Goal: Transaction & Acquisition: Obtain resource

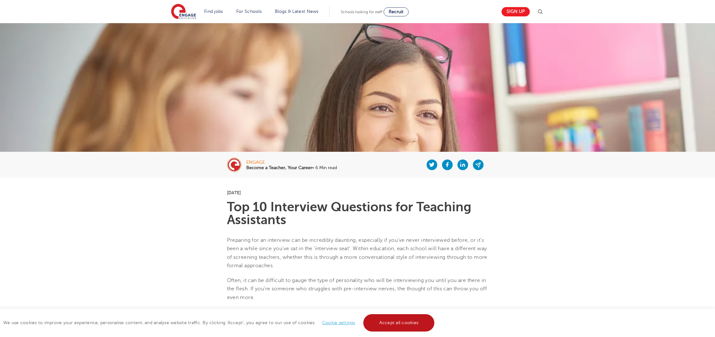
click at [399, 323] on link "Accept all cookies" at bounding box center [398, 322] width 71 height 17
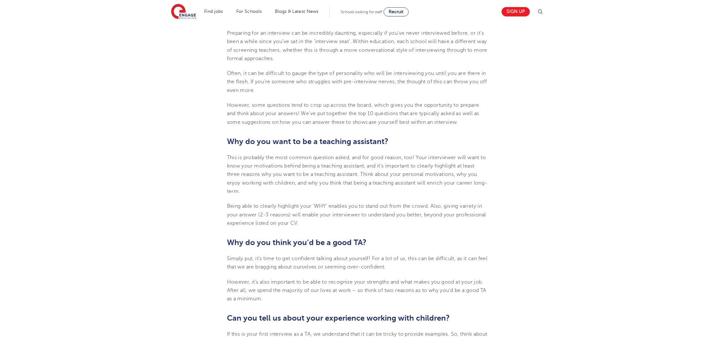
scroll to position [172, 0]
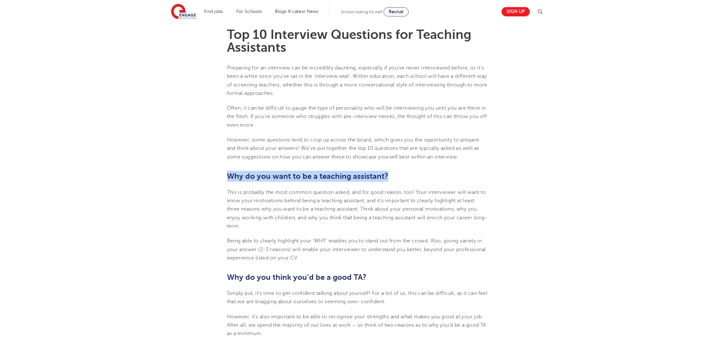
drag, startPoint x: 227, startPoint y: 174, endPoint x: 378, endPoint y: 177, distance: 150.8
click at [390, 175] on h2 "Why do you want to be a teaching assistant?" at bounding box center [357, 176] width 261 height 11
copy b "Why do you want to be a teaching assistant?"
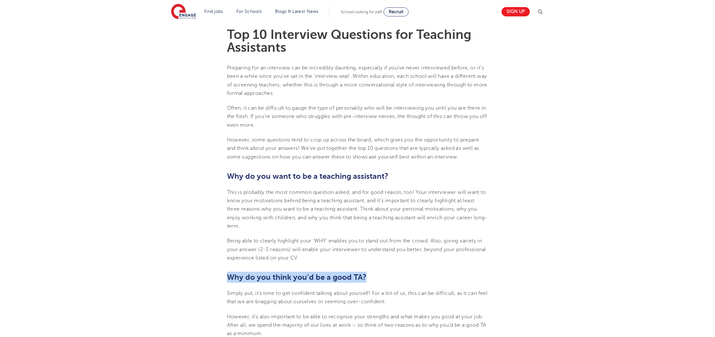
drag, startPoint x: 228, startPoint y: 277, endPoint x: 356, endPoint y: 283, distance: 128.8
copy b "Why do you think you’d be a good TA?"
click at [482, 289] on p "Simply put, it’s time to get confident talking about yourself! For a lot of us,…" at bounding box center [357, 297] width 261 height 17
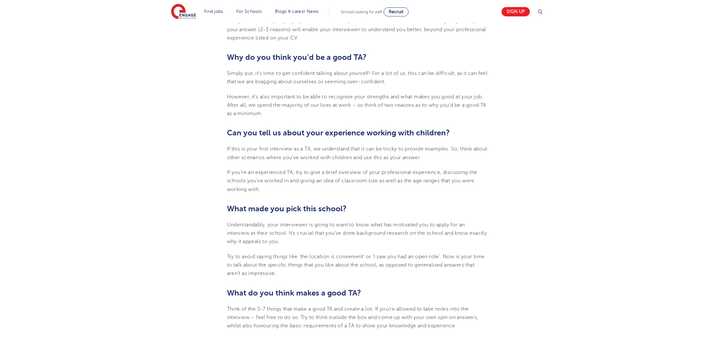
scroll to position [399, 0]
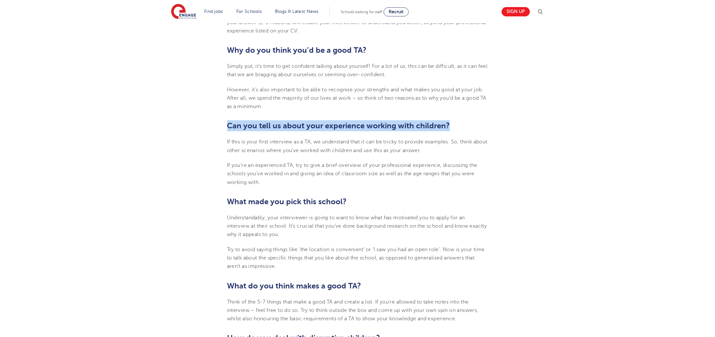
drag, startPoint x: 228, startPoint y: 124, endPoint x: 410, endPoint y: 126, distance: 181.7
click at [468, 129] on h2 "Can you tell us about your experience working with children?" at bounding box center [357, 125] width 261 height 11
copy b "Can you tell us about your experience working with children?"
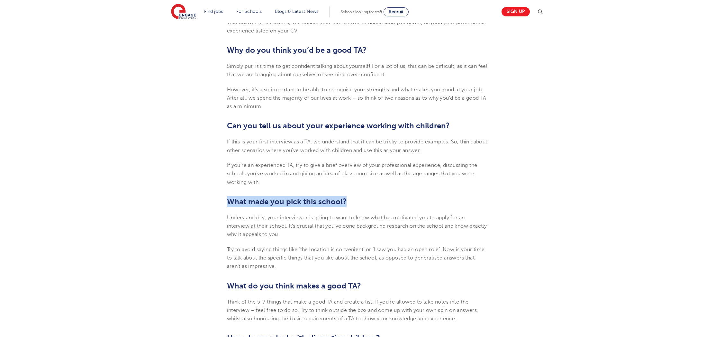
drag, startPoint x: 227, startPoint y: 200, endPoint x: 335, endPoint y: 201, distance: 107.7
click at [359, 201] on h2 "What made you pick this school?" at bounding box center [357, 201] width 261 height 11
copy b "What made you pick this school?"
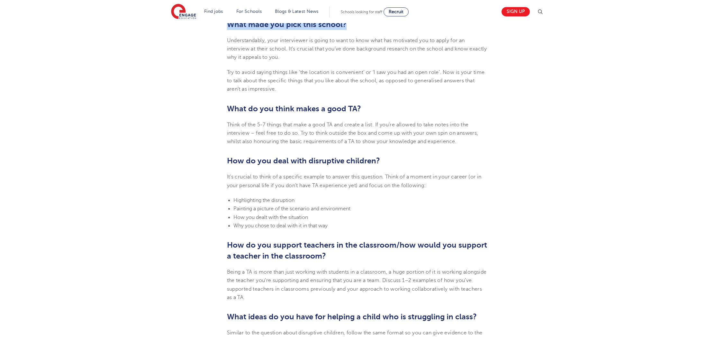
scroll to position [585, 0]
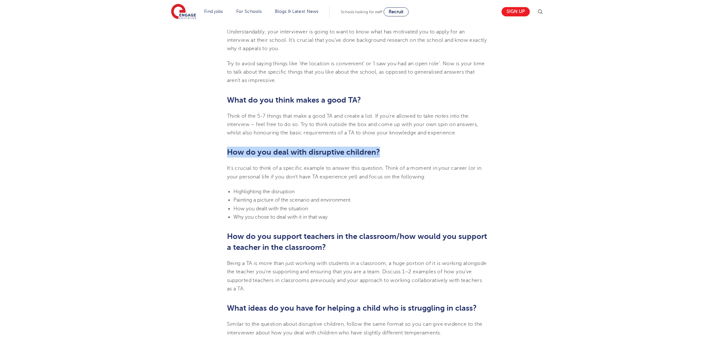
drag, startPoint x: 228, startPoint y: 150, endPoint x: 379, endPoint y: 156, distance: 150.6
click at [379, 156] on b "How do you deal with disruptive children?" at bounding box center [303, 152] width 153 height 9
copy b "How do you deal with disruptive children?"
drag, startPoint x: 362, startPoint y: 261, endPoint x: 364, endPoint y: 258, distance: 4.1
click at [363, 260] on span "Being a TA is more than just working with students in a classroom, a huge porti…" at bounding box center [357, 275] width 260 height 31
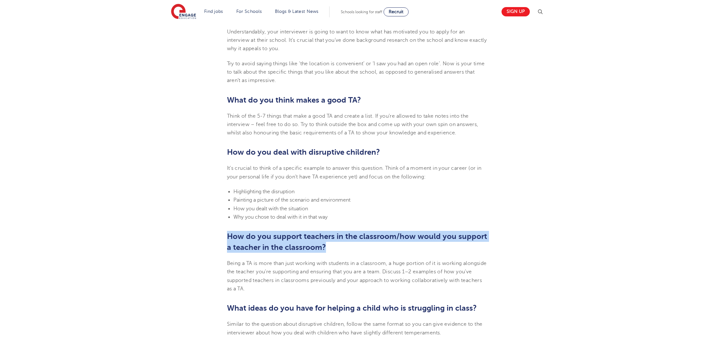
drag, startPoint x: 228, startPoint y: 235, endPoint x: 352, endPoint y: 236, distance: 124.8
click at [481, 243] on h2 "How do you support teachers in the classroom/how would you support a teacher in…" at bounding box center [357, 242] width 261 height 22
copy b "How do you support teachers in the classroom/how would you support a teacher in…"
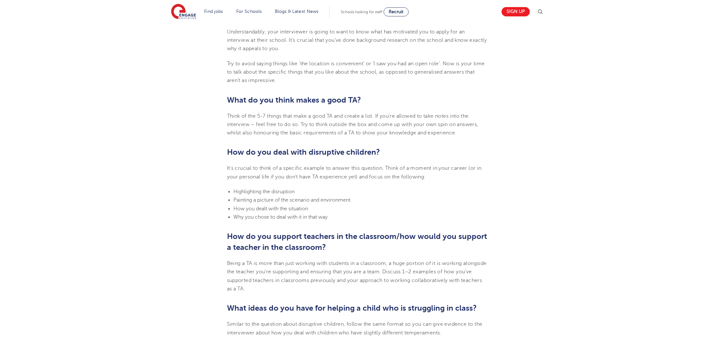
click at [505, 292] on section "23rd July 2024 Top 10 Interview Questions for Teaching Assistants Preparing for…" at bounding box center [358, 122] width 390 height 1061
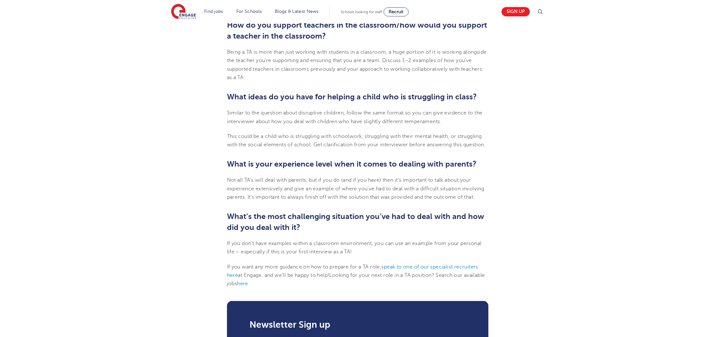
scroll to position [797, 0]
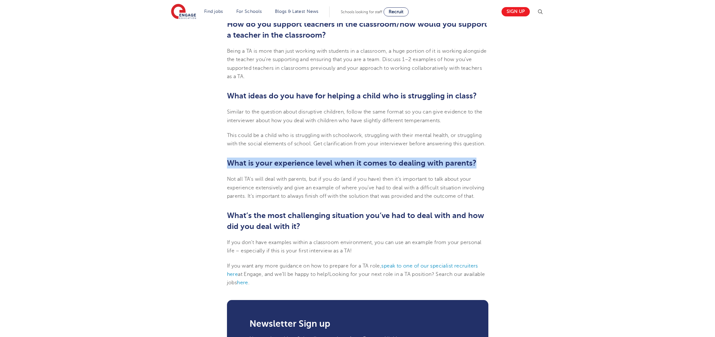
drag, startPoint x: 229, startPoint y: 161, endPoint x: 485, endPoint y: 165, distance: 256.3
click at [485, 165] on h2 "What is your experience level when it comes to dealing with parents?" at bounding box center [357, 163] width 261 height 11
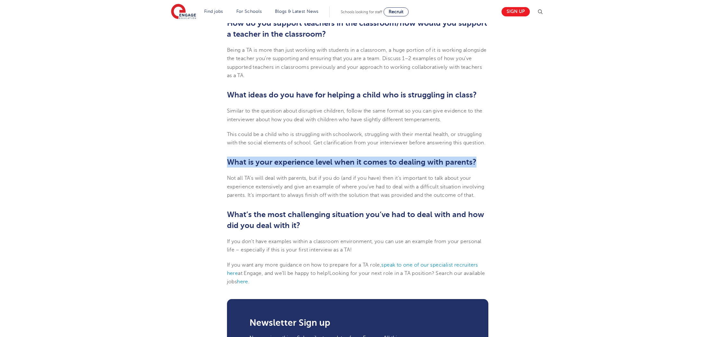
copy b "What is your experience level when it comes to dealing with parents?"
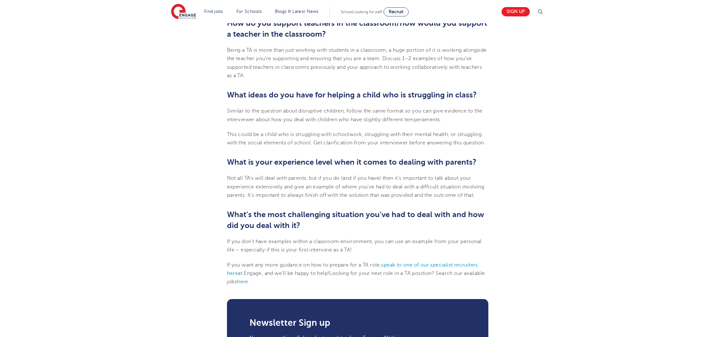
click at [317, 227] on h2 "What’s the most challenging situation you’ve had to deal with and how did you d…" at bounding box center [357, 220] width 261 height 22
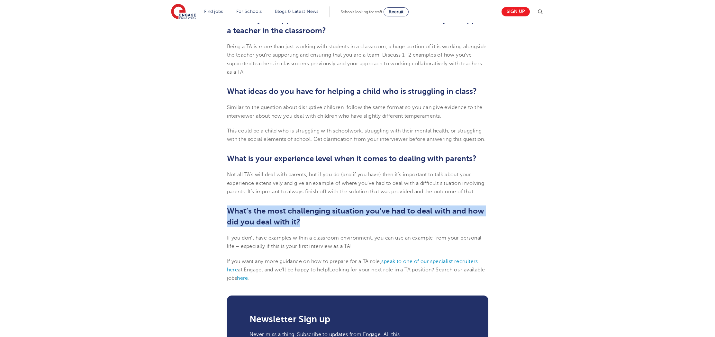
drag, startPoint x: 228, startPoint y: 212, endPoint x: 340, endPoint y: 223, distance: 112.1
click at [367, 223] on h2 "What’s the most challenging situation you’ve had to deal with and how did you d…" at bounding box center [357, 216] width 261 height 22
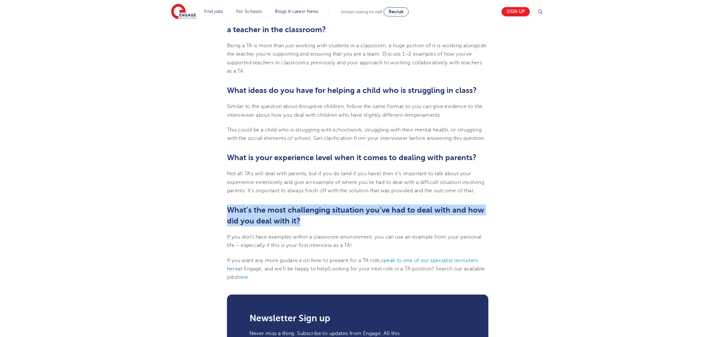
copy b "What’s the most challenging situation you’ve had to deal with and how did you d…"
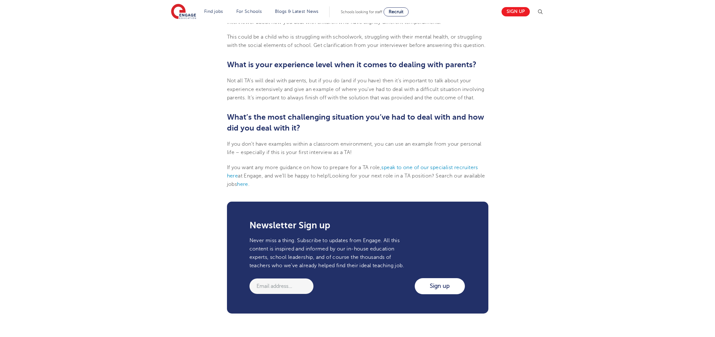
scroll to position [910, 0]
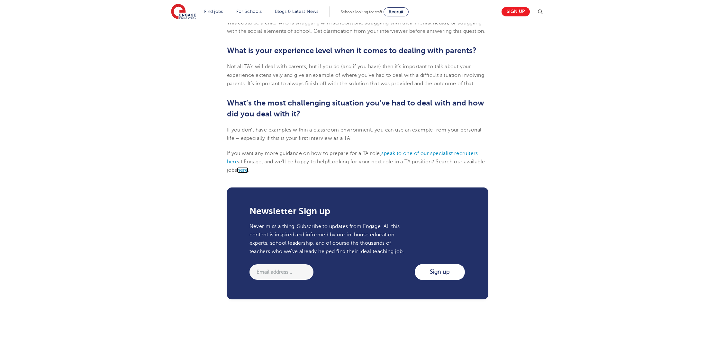
click at [248, 171] on span "here" at bounding box center [242, 170] width 11 height 6
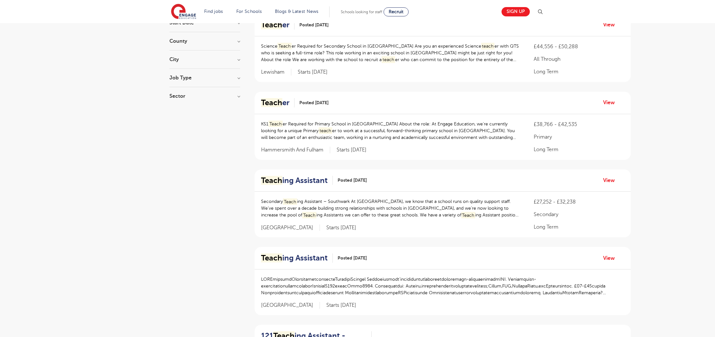
scroll to position [64, 0]
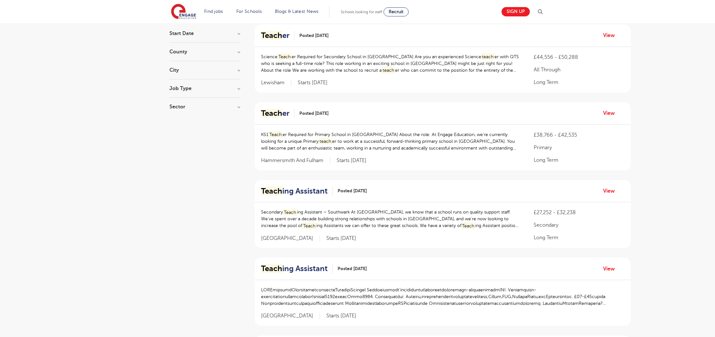
click at [237, 109] on h3 "Sector" at bounding box center [204, 106] width 71 height 5
click at [194, 141] on span "Primary" at bounding box center [188, 140] width 18 height 6
click at [183, 141] on input "Primary 85" at bounding box center [181, 139] width 4 height 4
checkbox input "true"
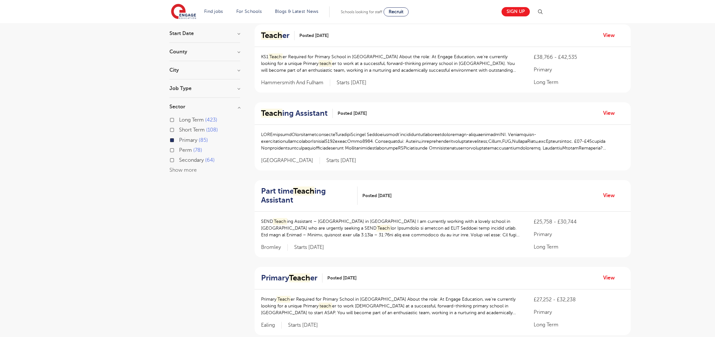
click at [233, 72] on h3 "City" at bounding box center [204, 70] width 71 height 5
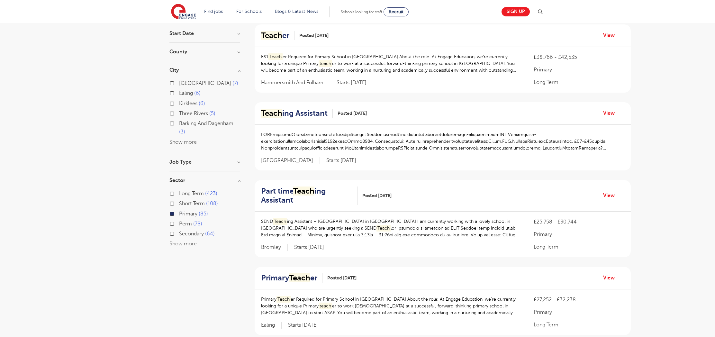
click at [184, 142] on button "Show more" at bounding box center [182, 142] width 27 height 6
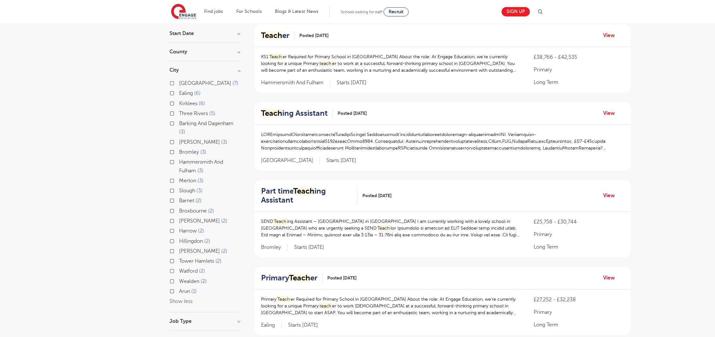
click at [179, 152] on label "Bromley 3" at bounding box center [192, 152] width 27 height 8
click at [179, 152] on input "Bromley 3" at bounding box center [181, 151] width 4 height 4
checkbox input "true"
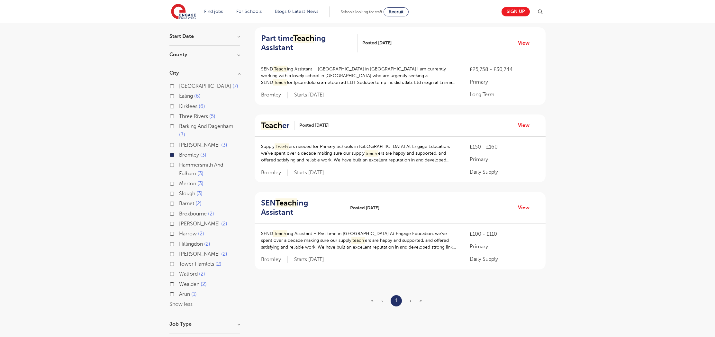
scroll to position [58, 0]
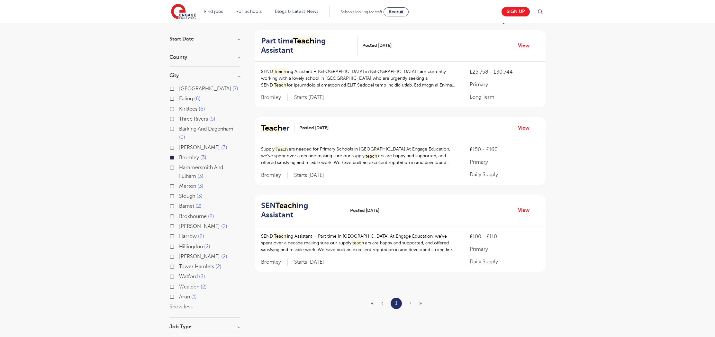
click at [179, 159] on label "Bromley 3" at bounding box center [192, 157] width 27 height 8
click at [179, 159] on input "Bromley 3" at bounding box center [181, 157] width 4 height 4
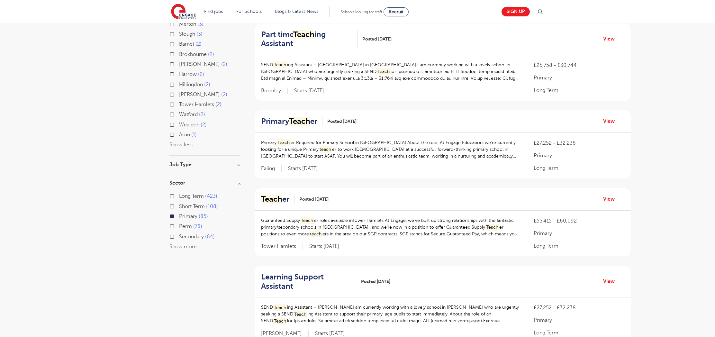
scroll to position [222, 0]
click at [231, 164] on h3 "Job Type" at bounding box center [204, 162] width 71 height 5
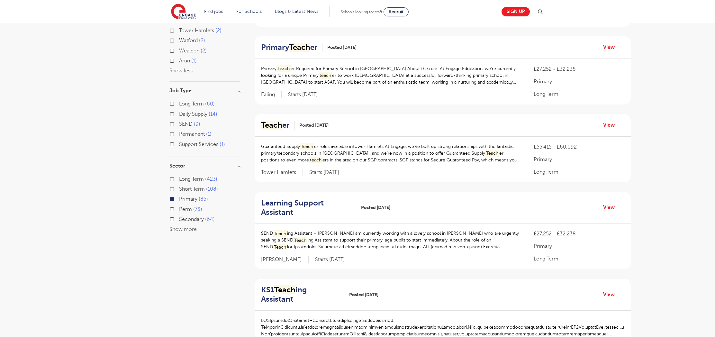
scroll to position [297, 0]
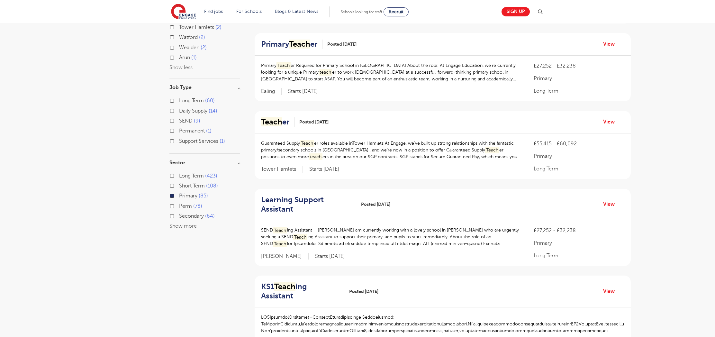
click at [190, 227] on button "Show more" at bounding box center [182, 226] width 27 height 6
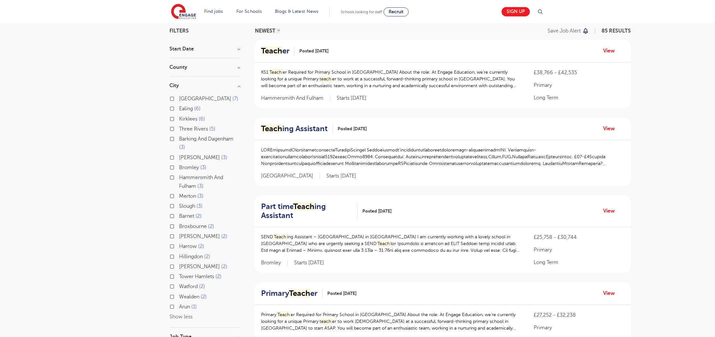
scroll to position [28, 0]
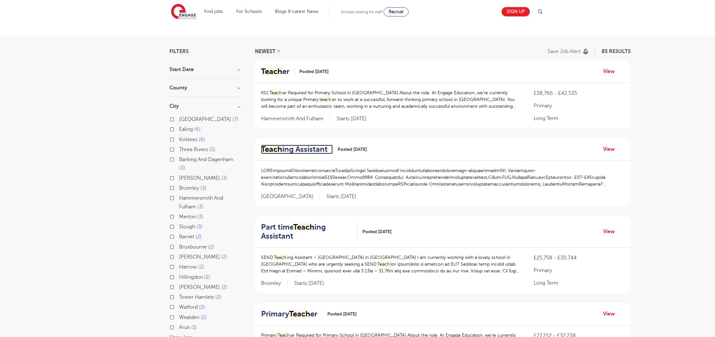
click at [304, 151] on h2 "Teach ing Assistant" at bounding box center [294, 149] width 67 height 9
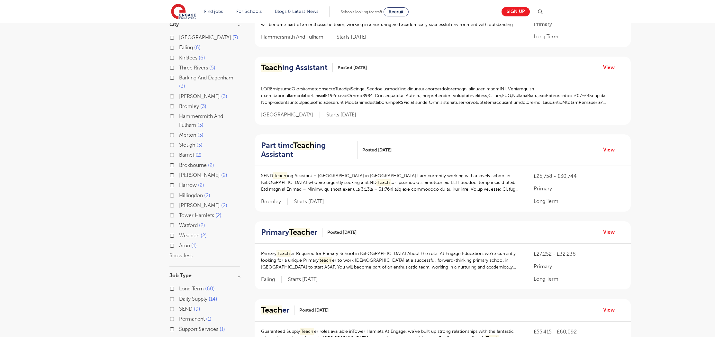
scroll to position [121, 0]
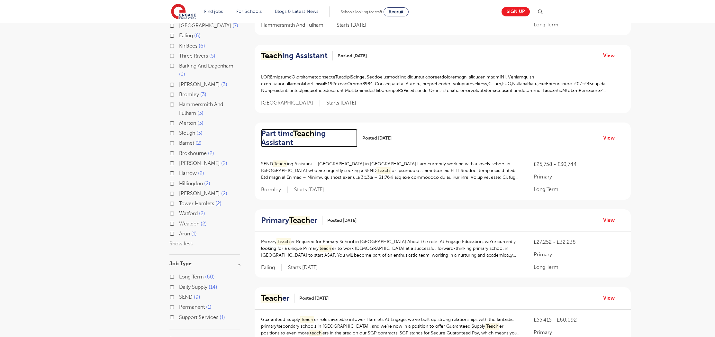
click at [291, 141] on h2 "Part time Teach ing Assistant" at bounding box center [306, 138] width 91 height 19
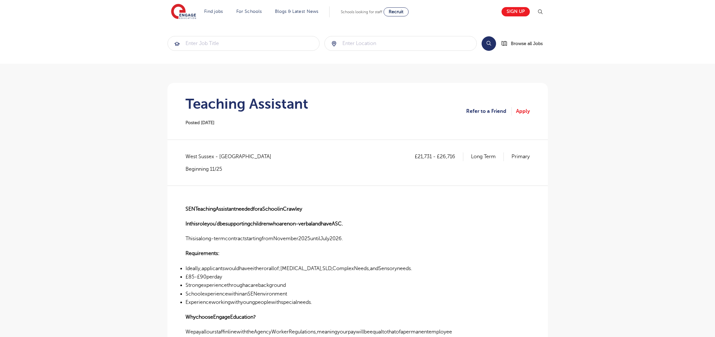
click at [241, 104] on h1 "Teaching Assistant" at bounding box center [247, 104] width 123 height 16
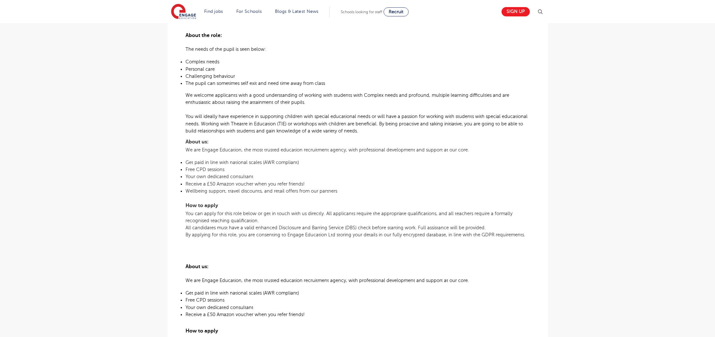
scroll to position [214, 0]
